Goal: Task Accomplishment & Management: Use online tool/utility

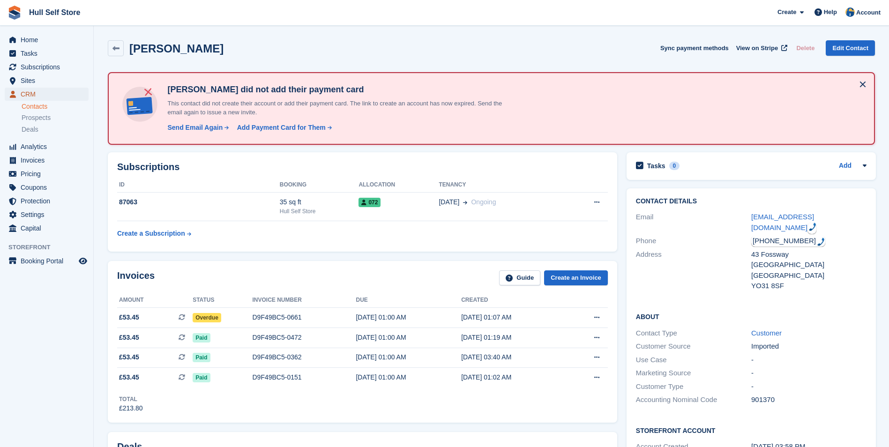
click at [43, 92] on span "CRM" at bounding box center [49, 94] width 56 height 13
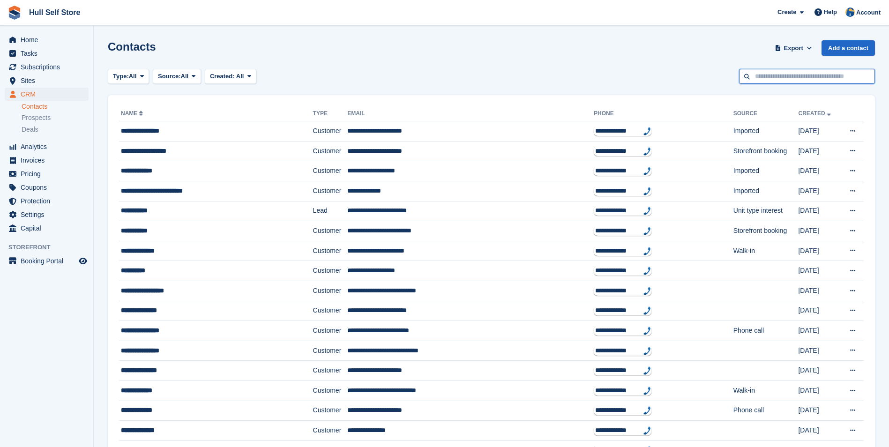
click at [786, 78] on input "text" at bounding box center [807, 76] width 136 height 15
type input "********"
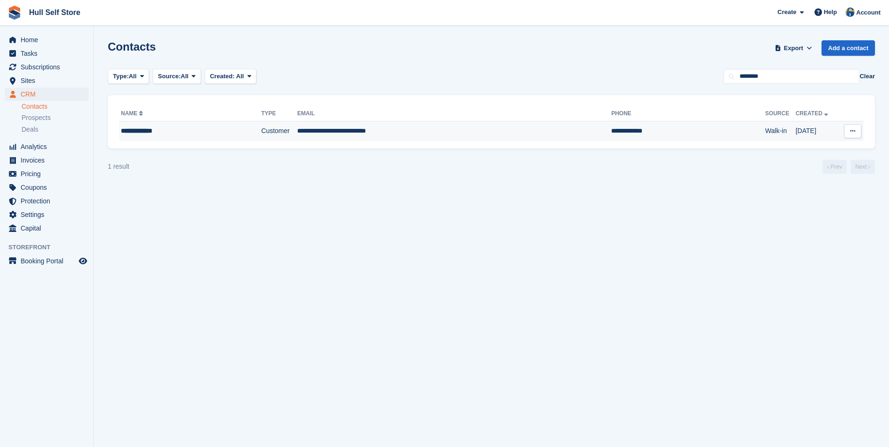
click at [467, 136] on td "**********" at bounding box center [454, 131] width 314 height 20
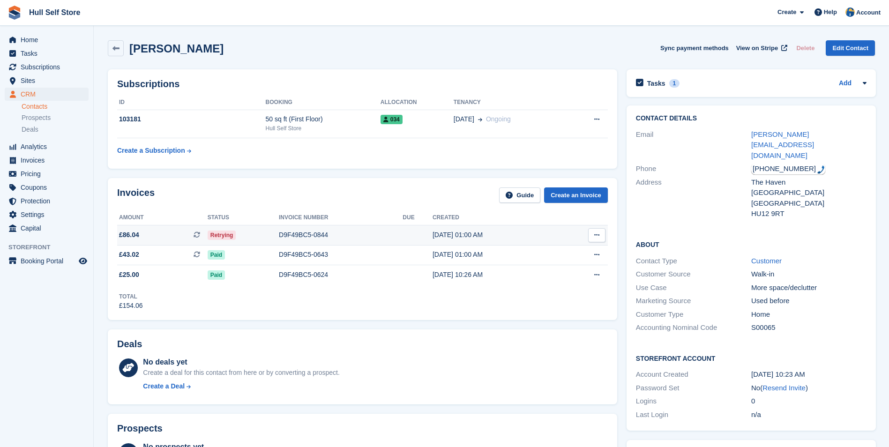
click at [410, 234] on td at bounding box center [418, 235] width 30 height 20
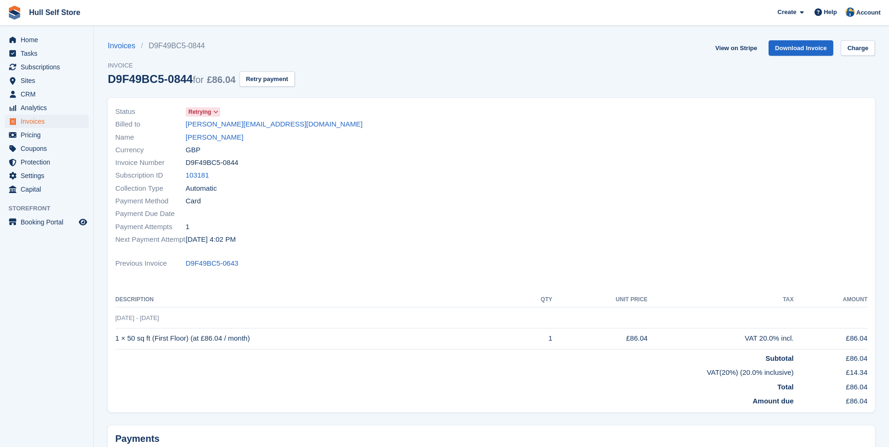
click at [210, 110] on span "Retrying" at bounding box center [199, 112] width 23 height 8
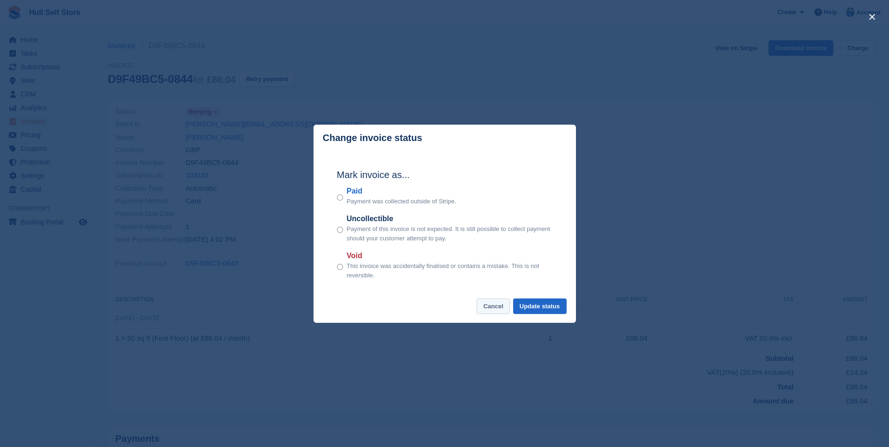
click at [500, 303] on button "Cancel" at bounding box center [493, 306] width 33 height 15
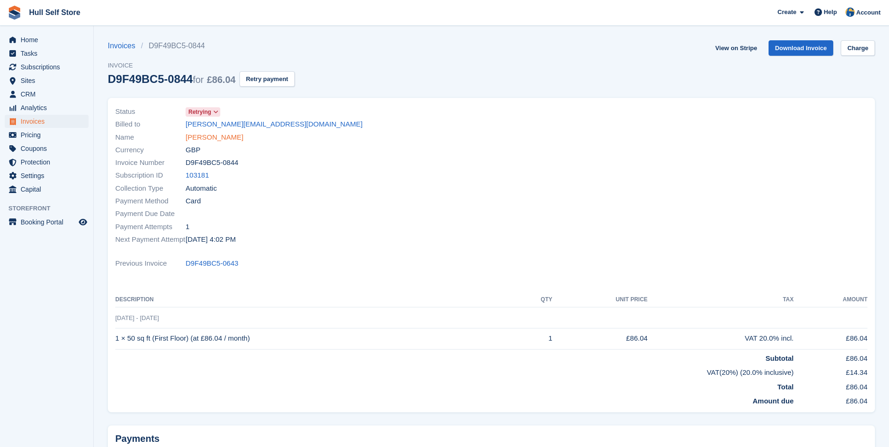
click at [201, 136] on link "Paul Galloway" at bounding box center [215, 137] width 58 height 11
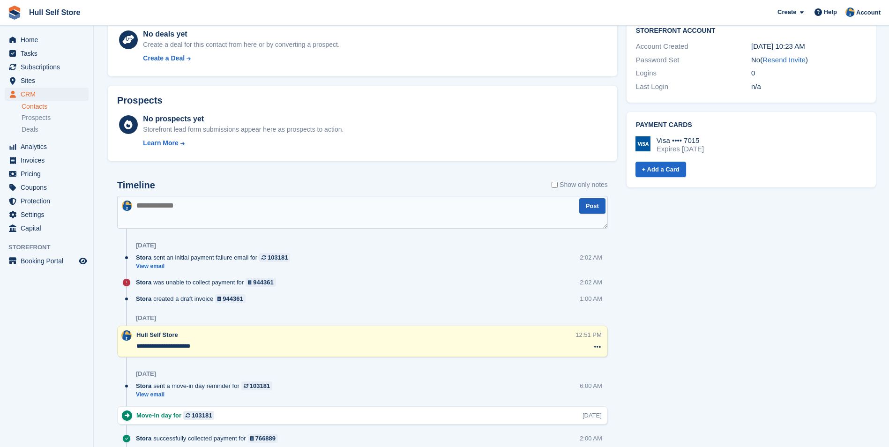
scroll to position [234, 0]
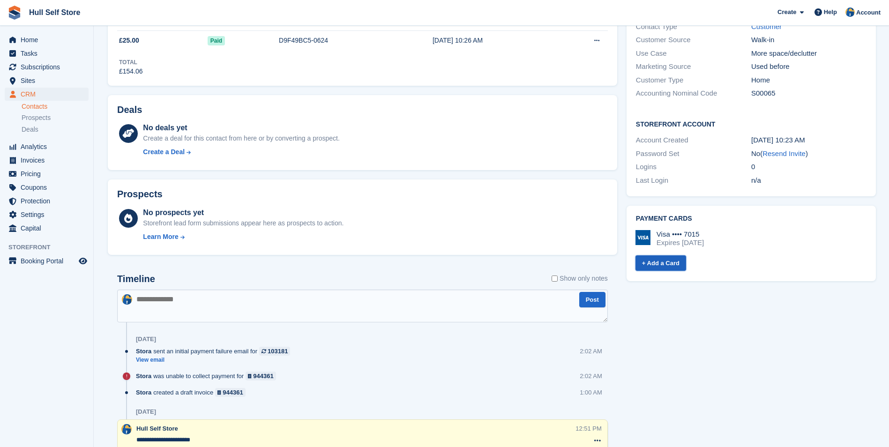
click at [669, 256] on link "+ Add a Card" at bounding box center [661, 263] width 51 height 15
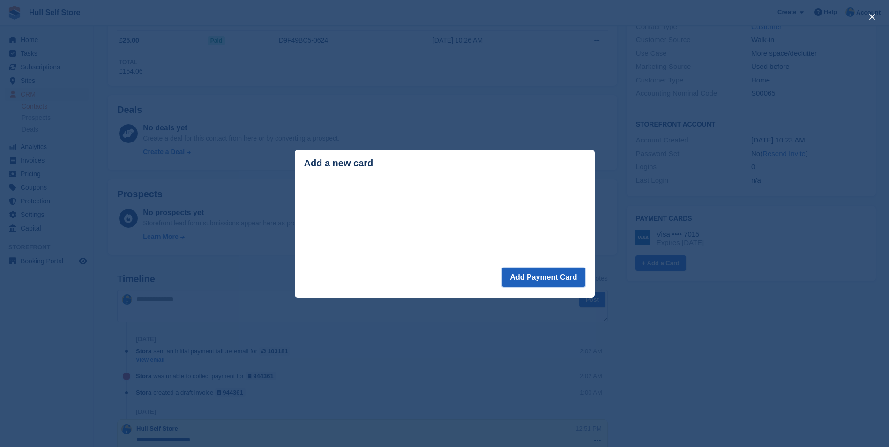
click at [552, 278] on button "Add Payment Card" at bounding box center [543, 277] width 83 height 19
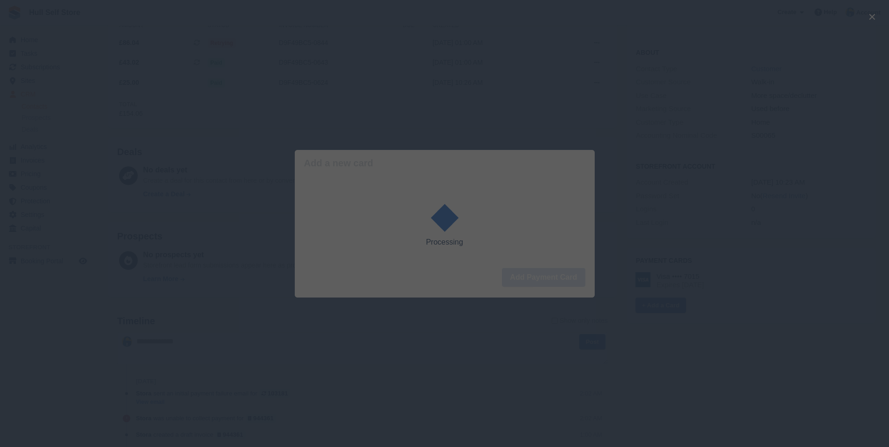
scroll to position [328, 0]
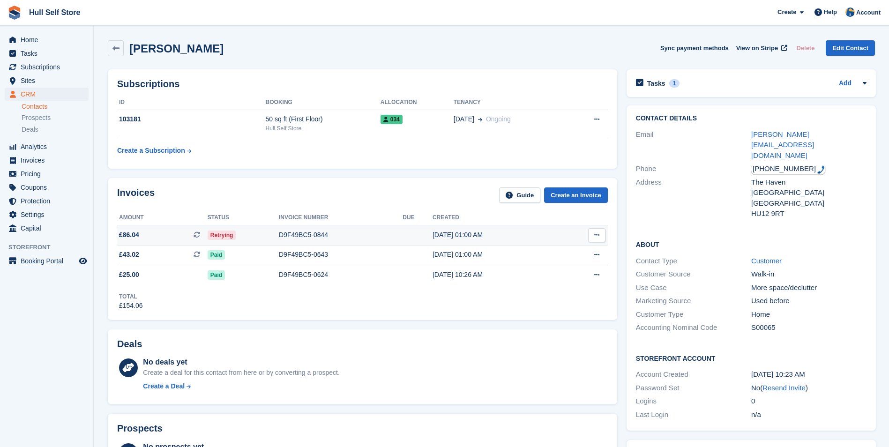
click at [314, 239] on div "D9F49BC5-0844" at bounding box center [341, 235] width 124 height 10
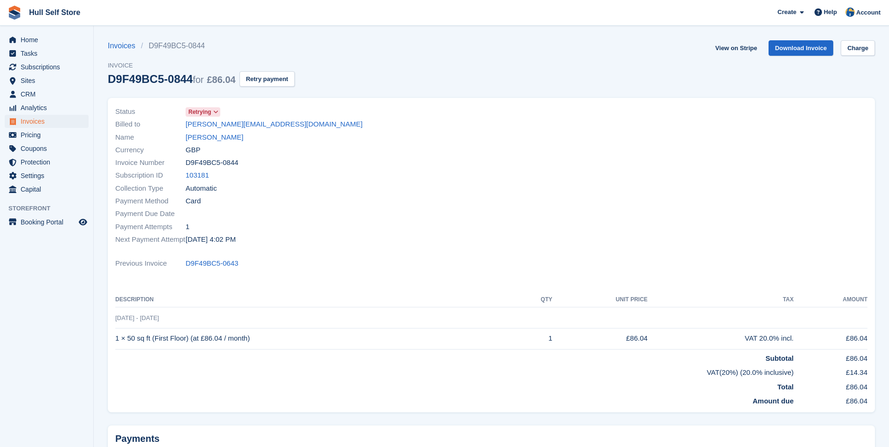
click at [776, 170] on div at bounding box center [683, 176] width 382 height 152
click at [859, 48] on link "Charge" at bounding box center [858, 47] width 34 height 15
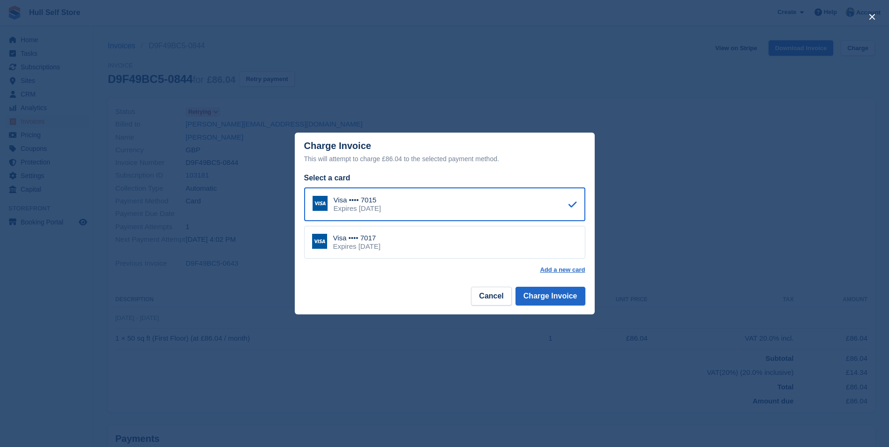
click at [453, 248] on div "Visa •••• 7017 Expires August 2030" at bounding box center [444, 242] width 281 height 33
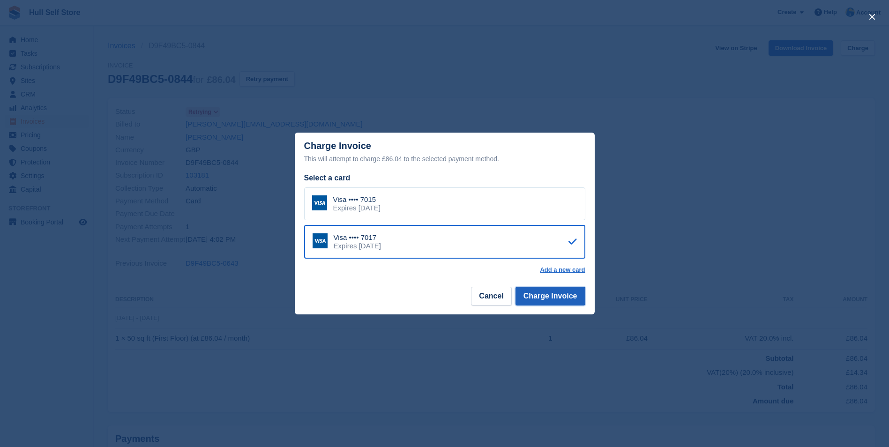
click at [546, 300] on button "Charge Invoice" at bounding box center [551, 296] width 70 height 19
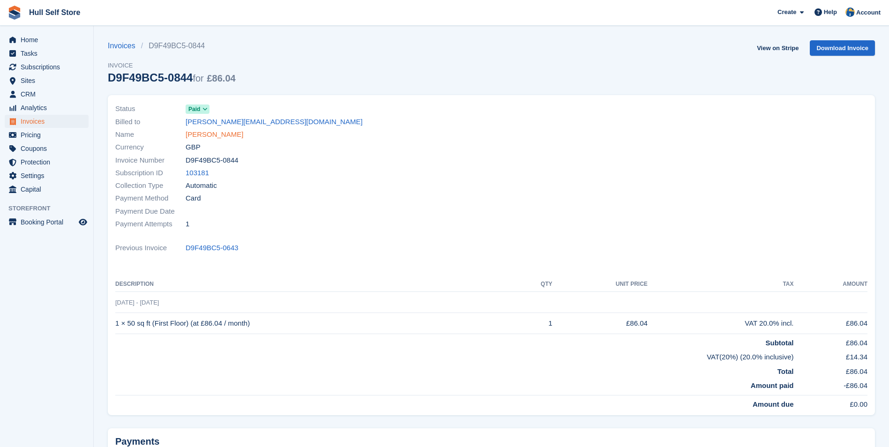
click at [221, 137] on link "[PERSON_NAME]" at bounding box center [215, 134] width 58 height 11
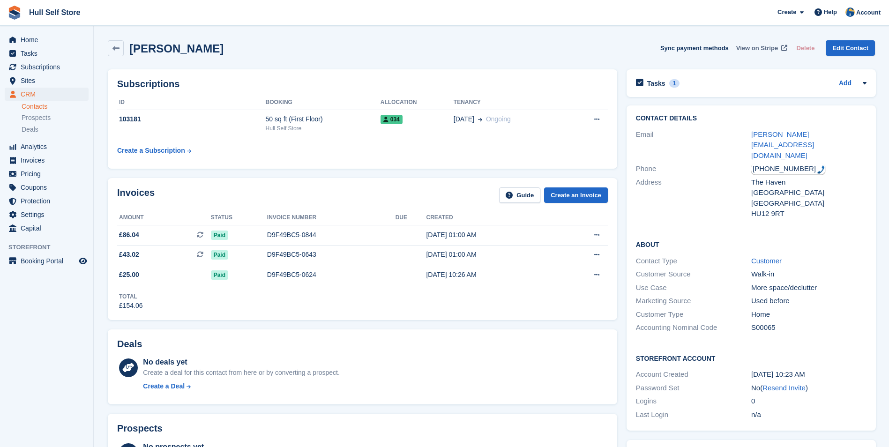
click at [756, 49] on span "View on Stripe" at bounding box center [758, 48] width 42 height 9
drag, startPoint x: 63, startPoint y: 90, endPoint x: 84, endPoint y: 89, distance: 20.7
click at [63, 90] on span "CRM" at bounding box center [49, 94] width 56 height 13
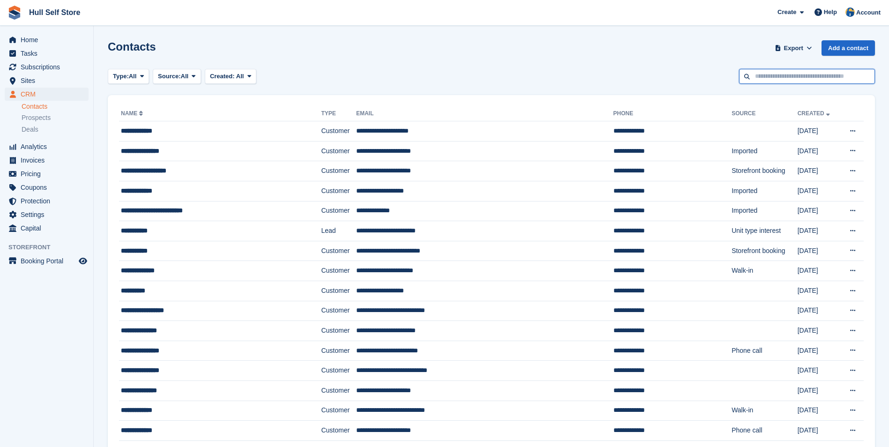
click at [792, 76] on input "text" at bounding box center [807, 76] width 136 height 15
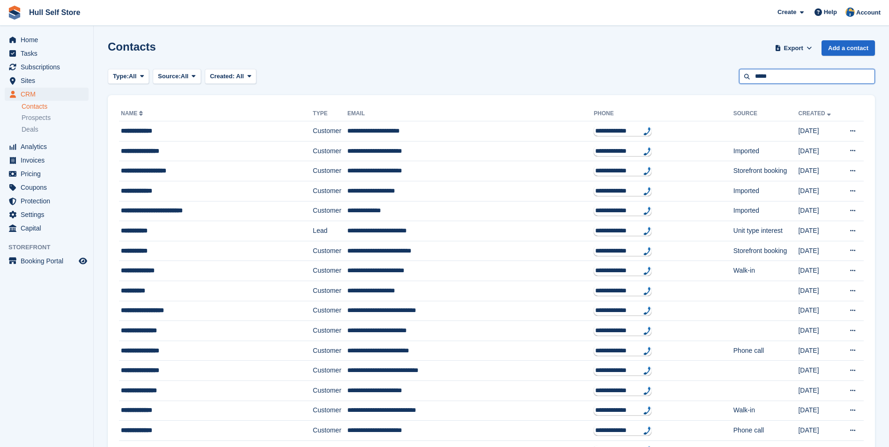
type input "*****"
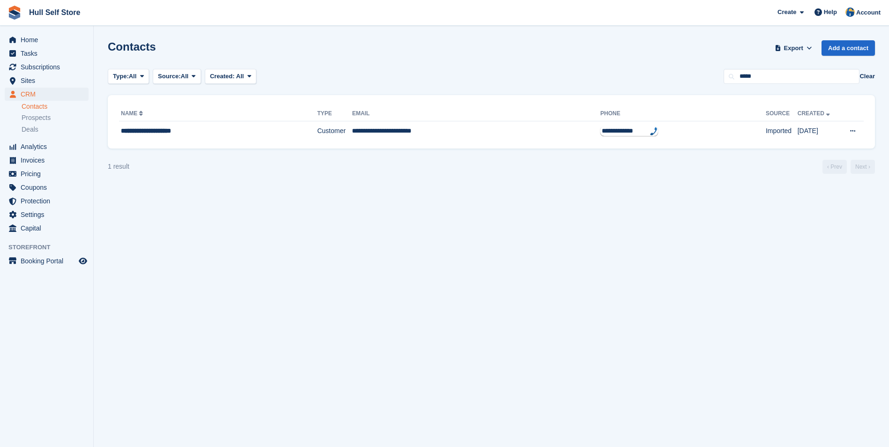
click at [470, 119] on th "Email" at bounding box center [476, 113] width 249 height 15
click at [467, 125] on td "**********" at bounding box center [476, 131] width 249 height 20
